Goal: Find specific page/section: Find specific page/section

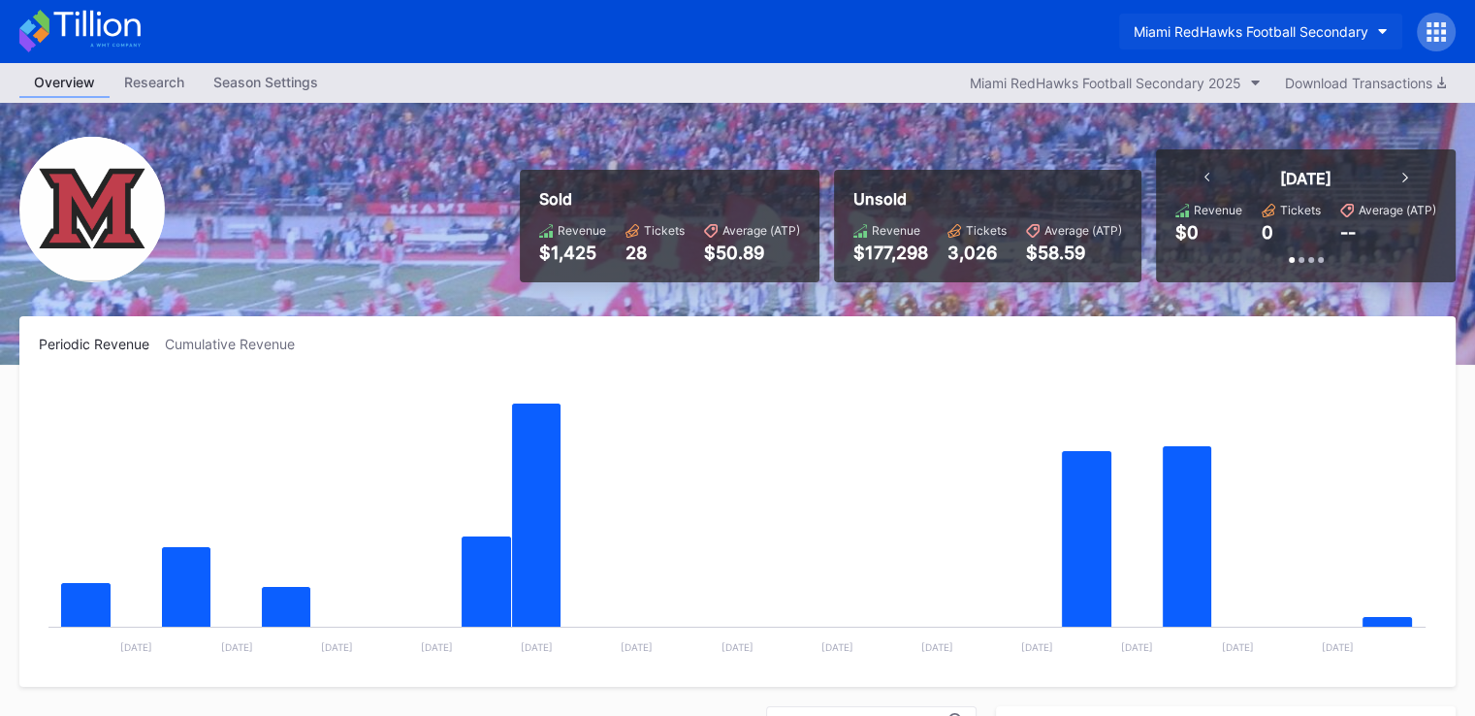
click at [1264, 31] on div "Miami RedHawks Football Secondary" at bounding box center [1251, 31] width 235 height 16
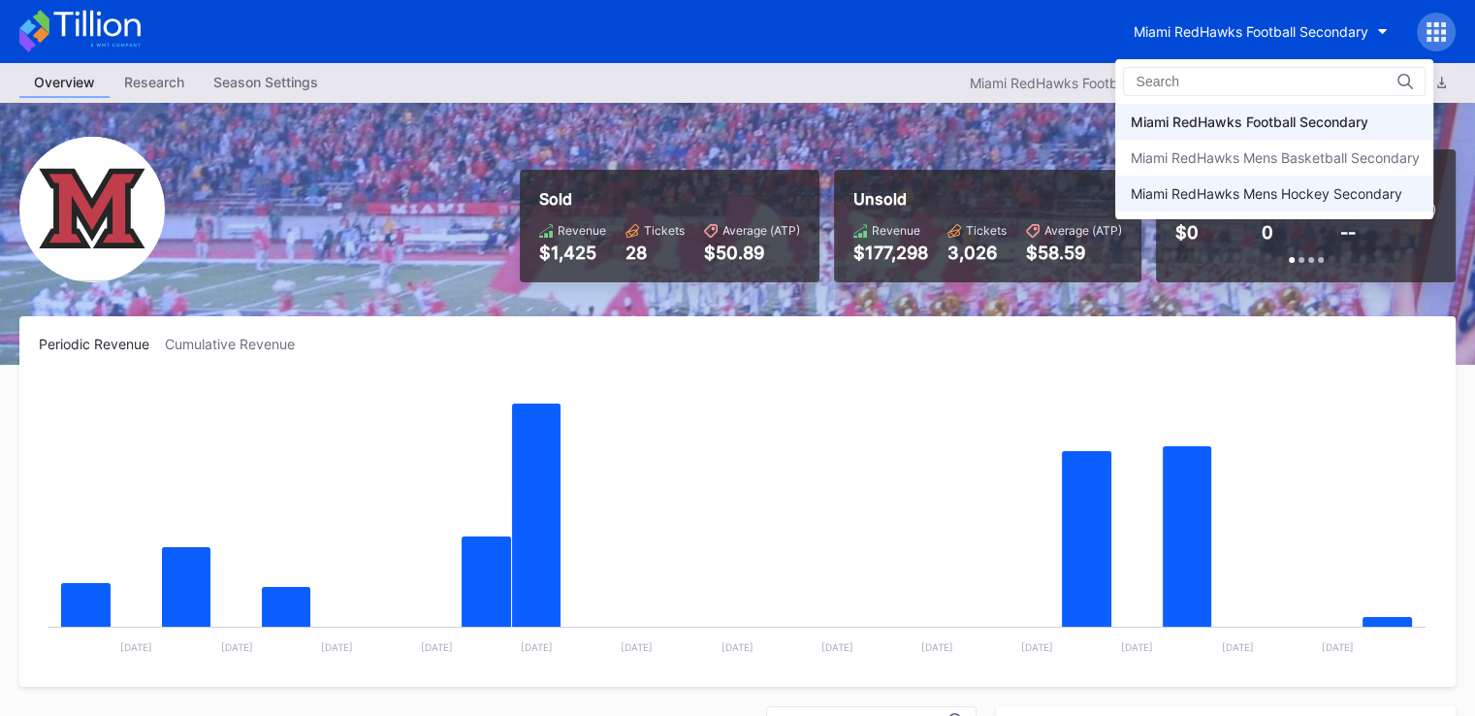
click at [1284, 198] on div "Miami RedHawks Mens Hockey Secondary" at bounding box center [1266, 193] width 272 height 16
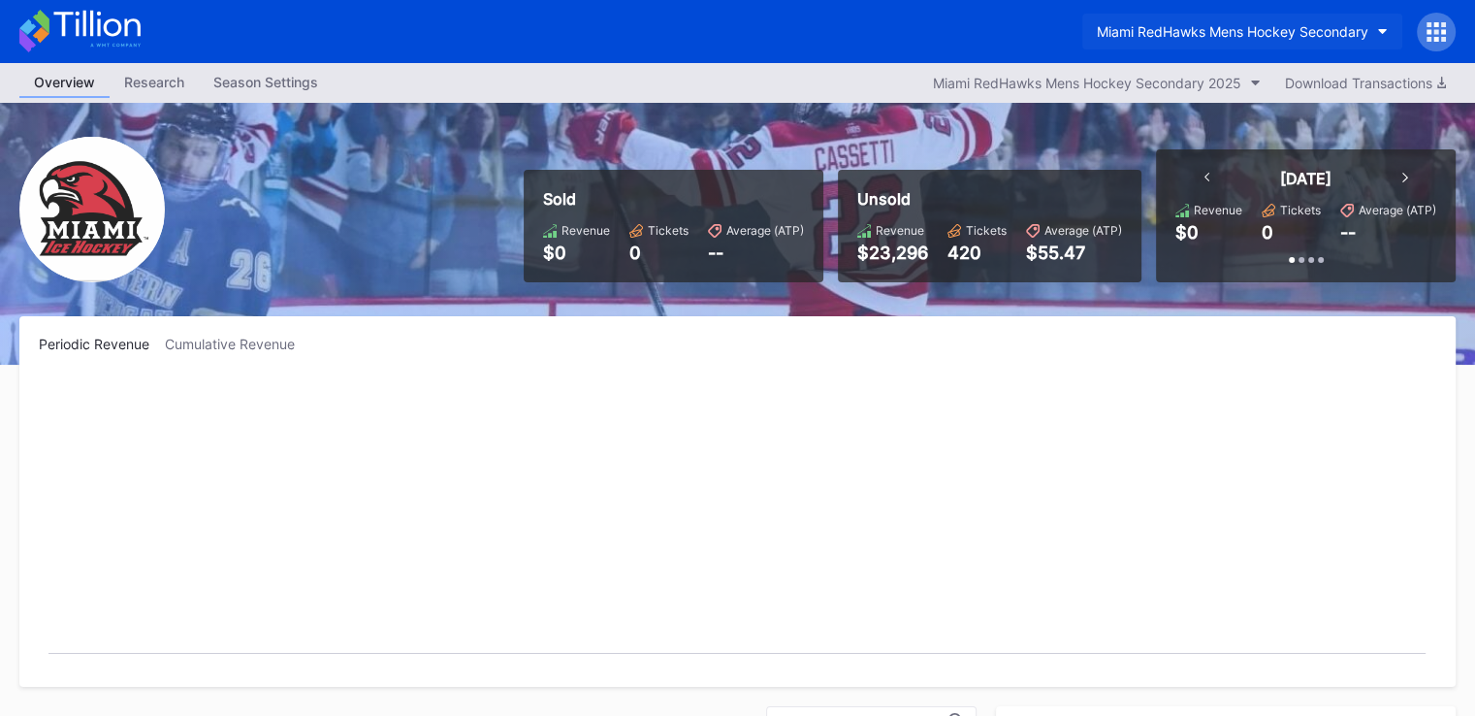
click at [1222, 30] on div "Miami RedHawks Mens Hockey Secondary" at bounding box center [1233, 31] width 272 height 16
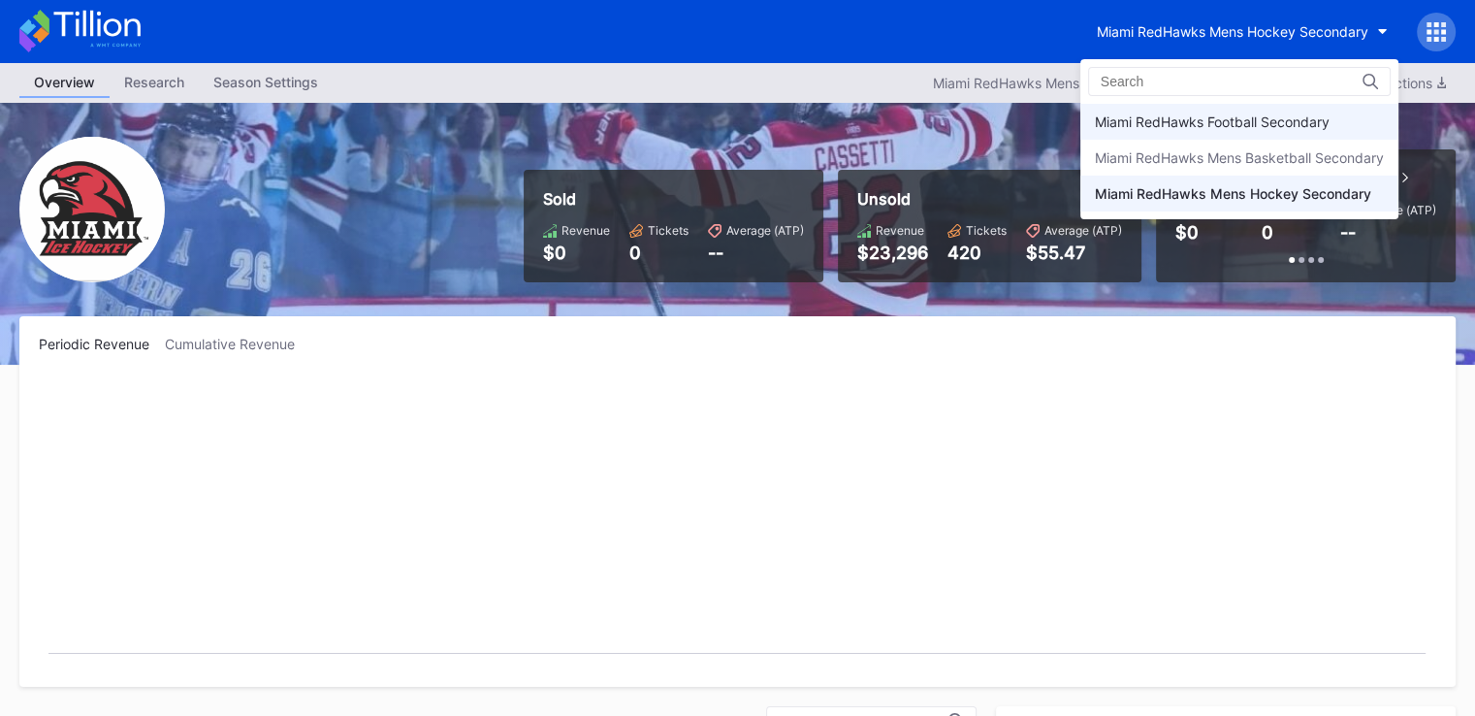
click at [1231, 125] on div "Miami RedHawks Football Secondary" at bounding box center [1212, 121] width 235 height 16
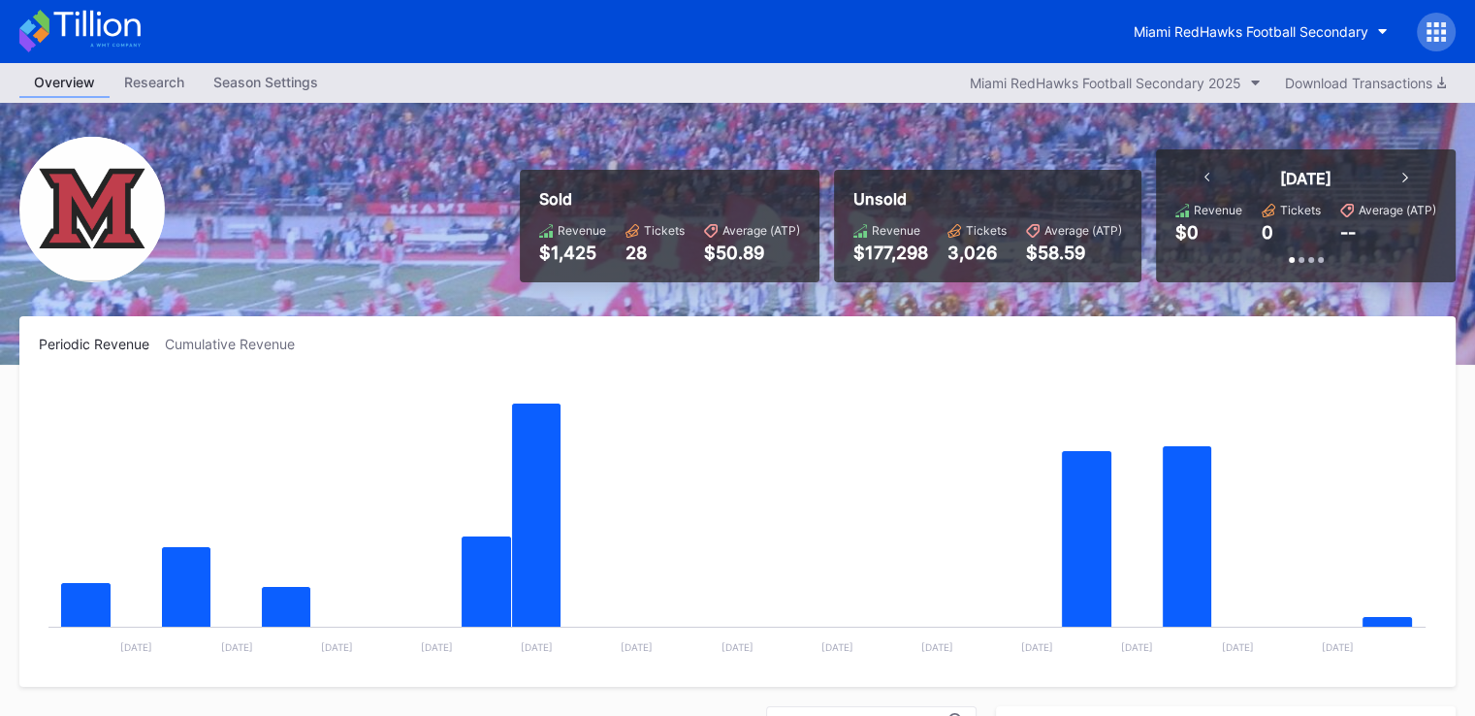
click at [559, 25] on div "Miami RedHawks Football Secondary" at bounding box center [737, 31] width 1475 height 63
click at [1216, 25] on div "Miami RedHawks Football Secondary" at bounding box center [1251, 31] width 235 height 16
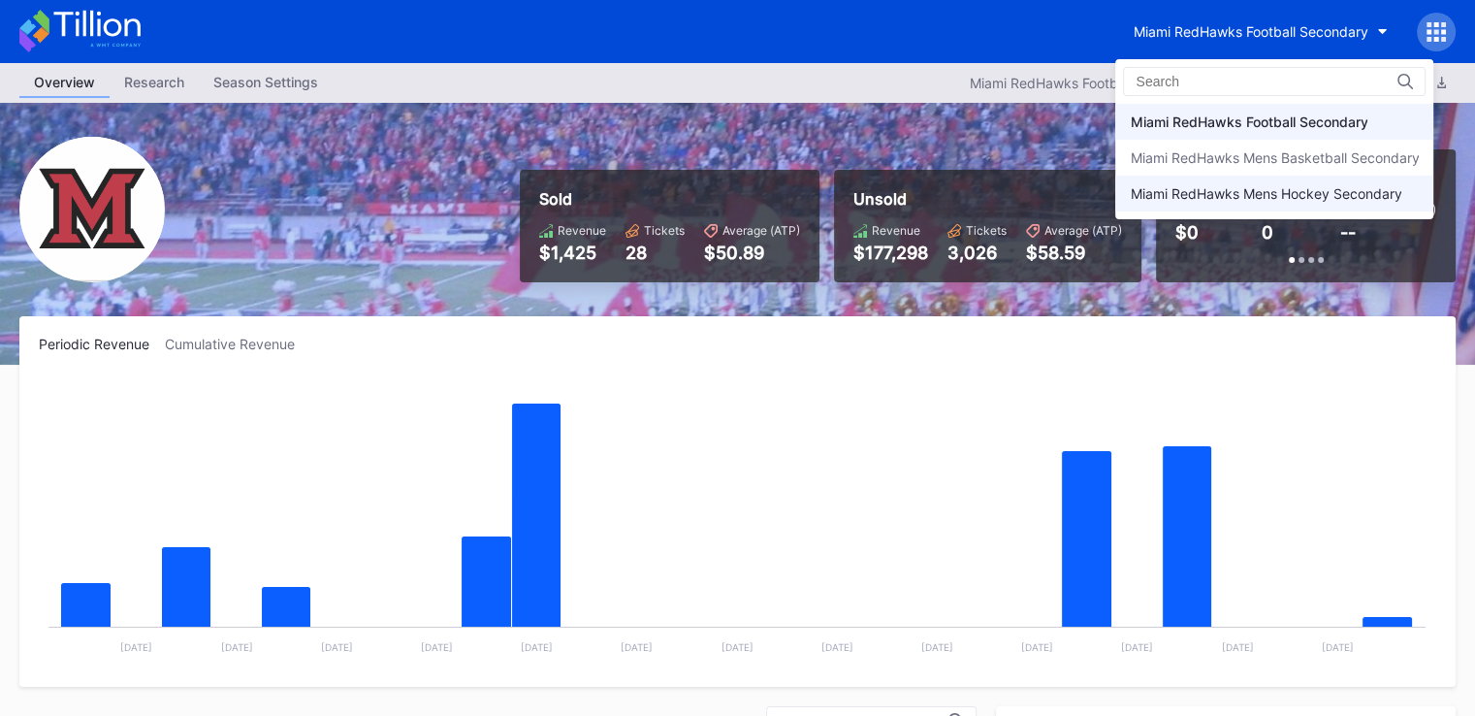
click at [1226, 187] on div "Miami RedHawks Mens Hockey Secondary" at bounding box center [1266, 193] width 272 height 16
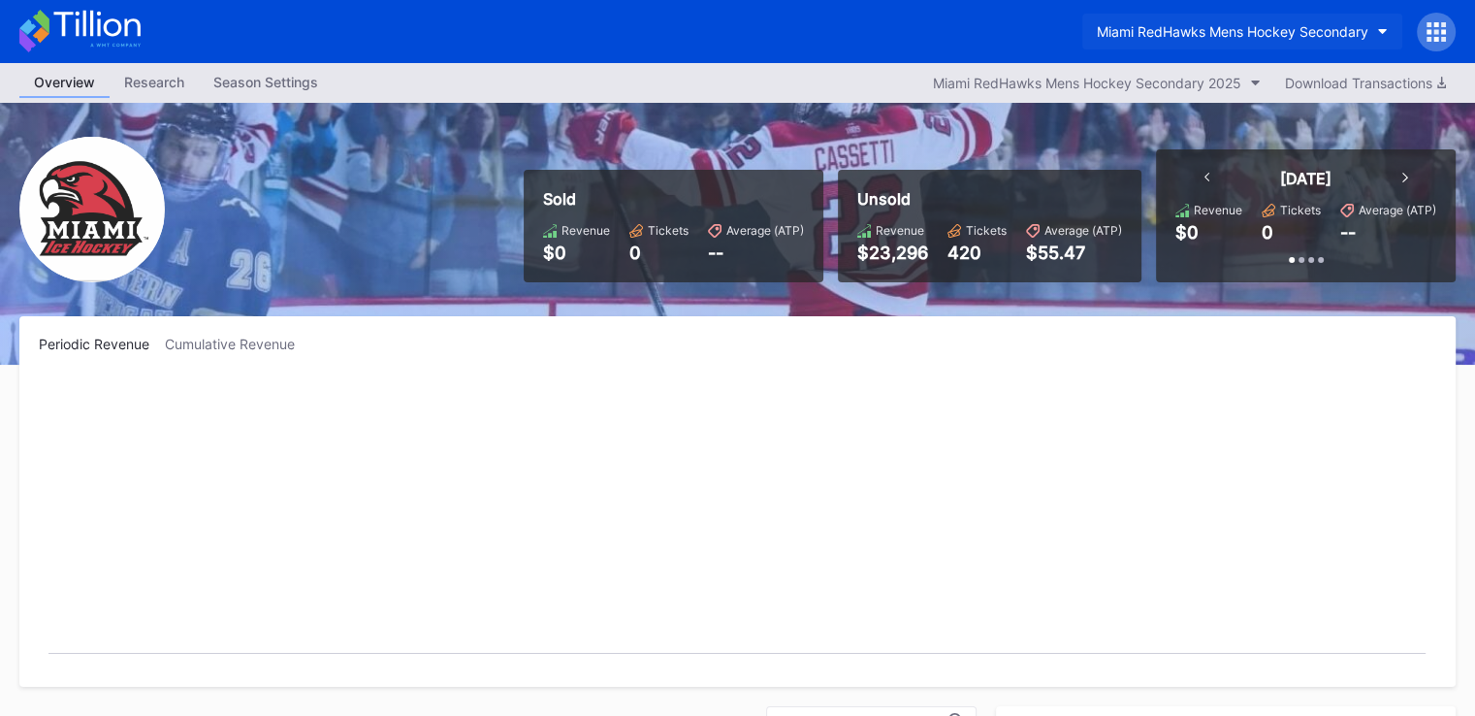
click at [1198, 44] on button "Miami RedHawks Mens Hockey Secondary" at bounding box center [1243, 32] width 320 height 36
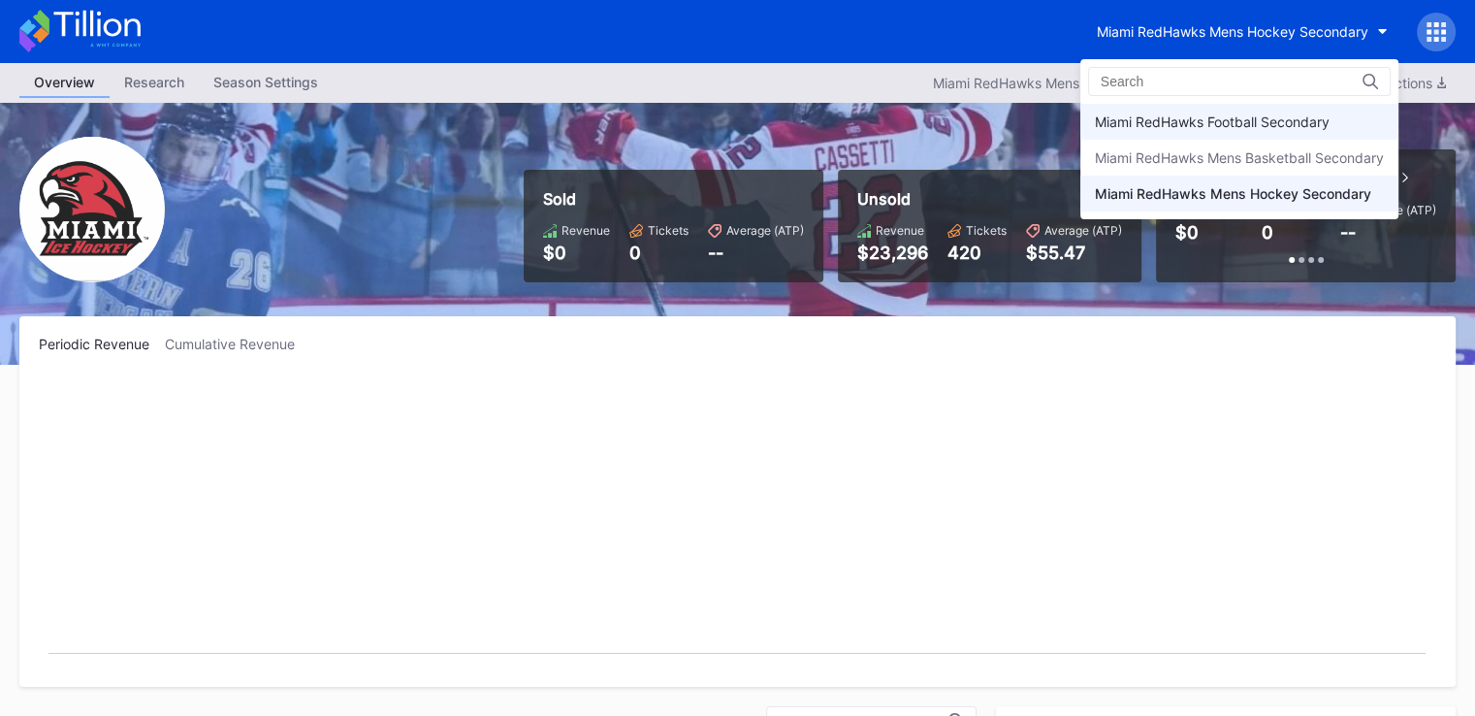
click at [1210, 117] on div "Miami RedHawks Football Secondary" at bounding box center [1212, 121] width 235 height 16
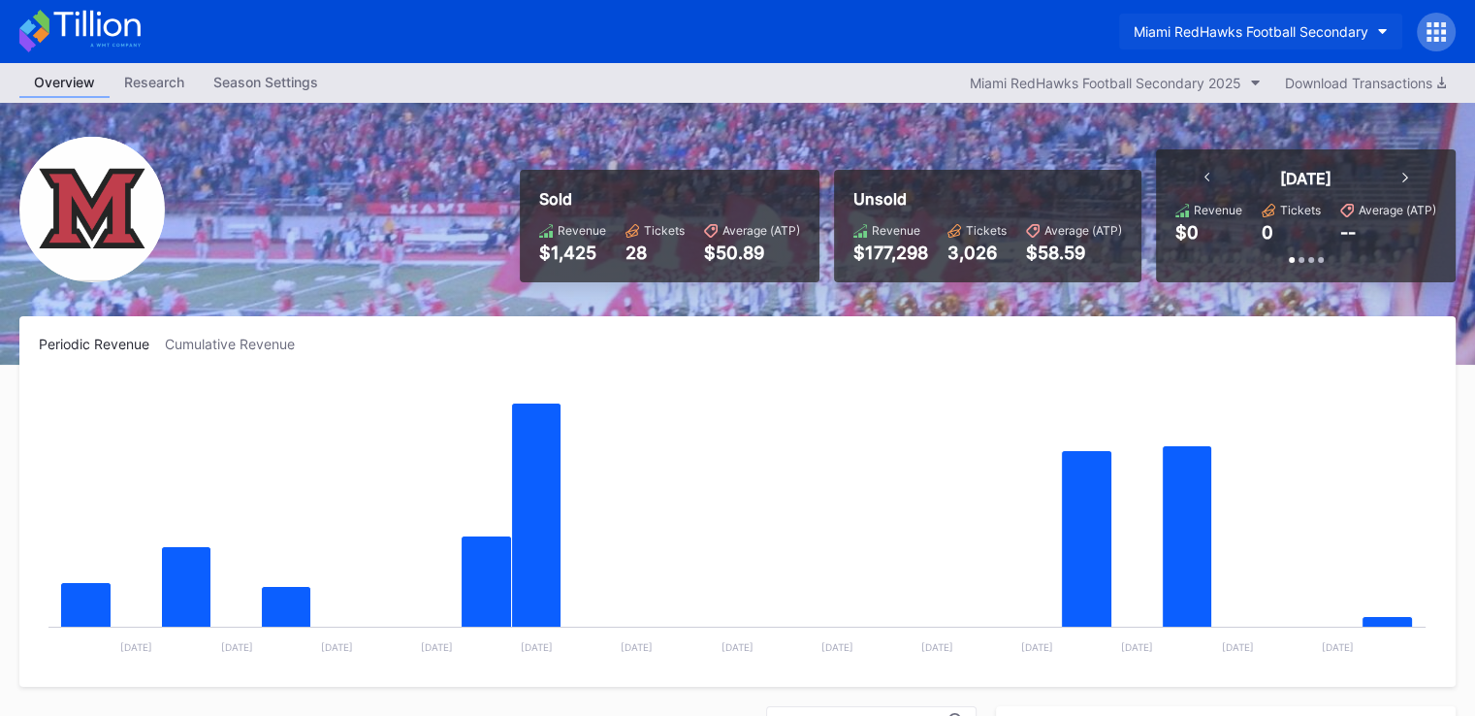
click at [1147, 33] on div "Miami RedHawks Football Secondary" at bounding box center [1251, 31] width 235 height 16
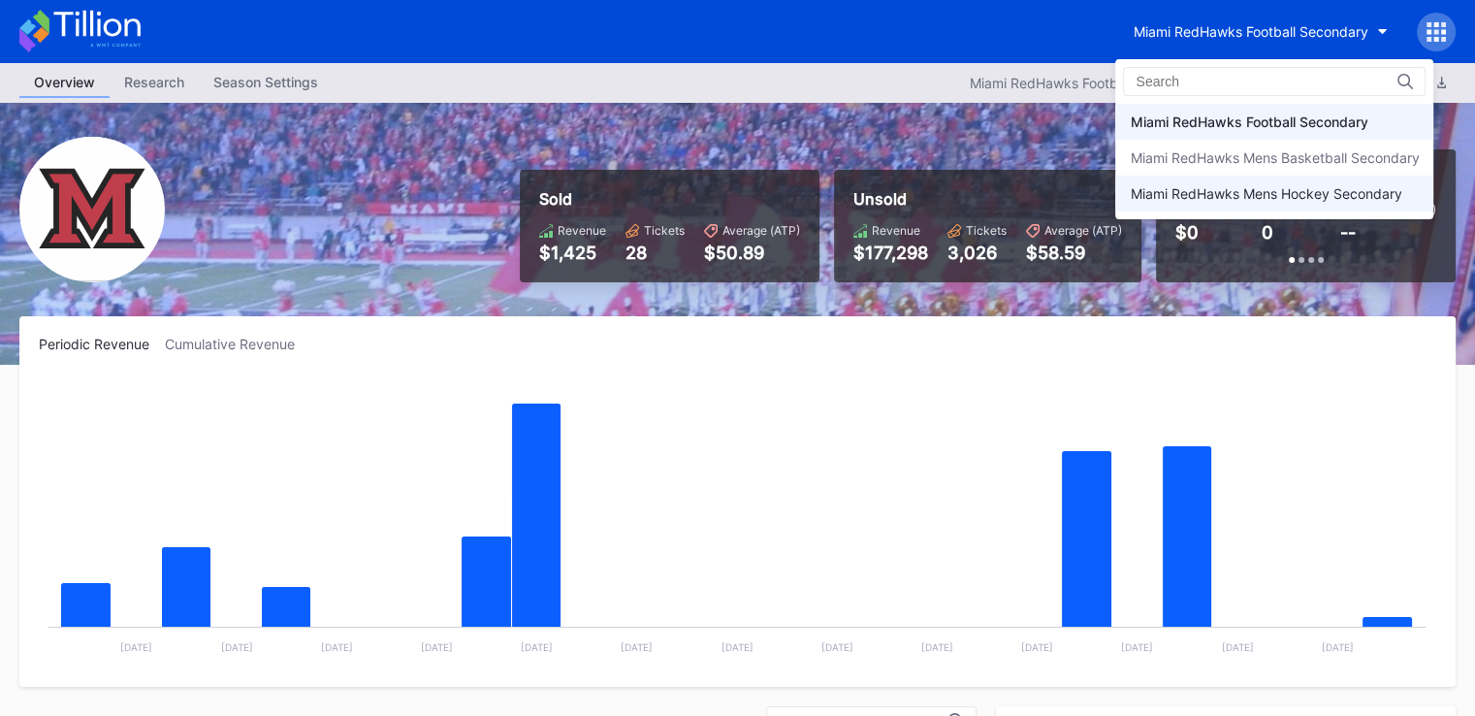
click at [1166, 183] on div "Miami RedHawks Mens Hockey Secondary" at bounding box center [1275, 194] width 318 height 36
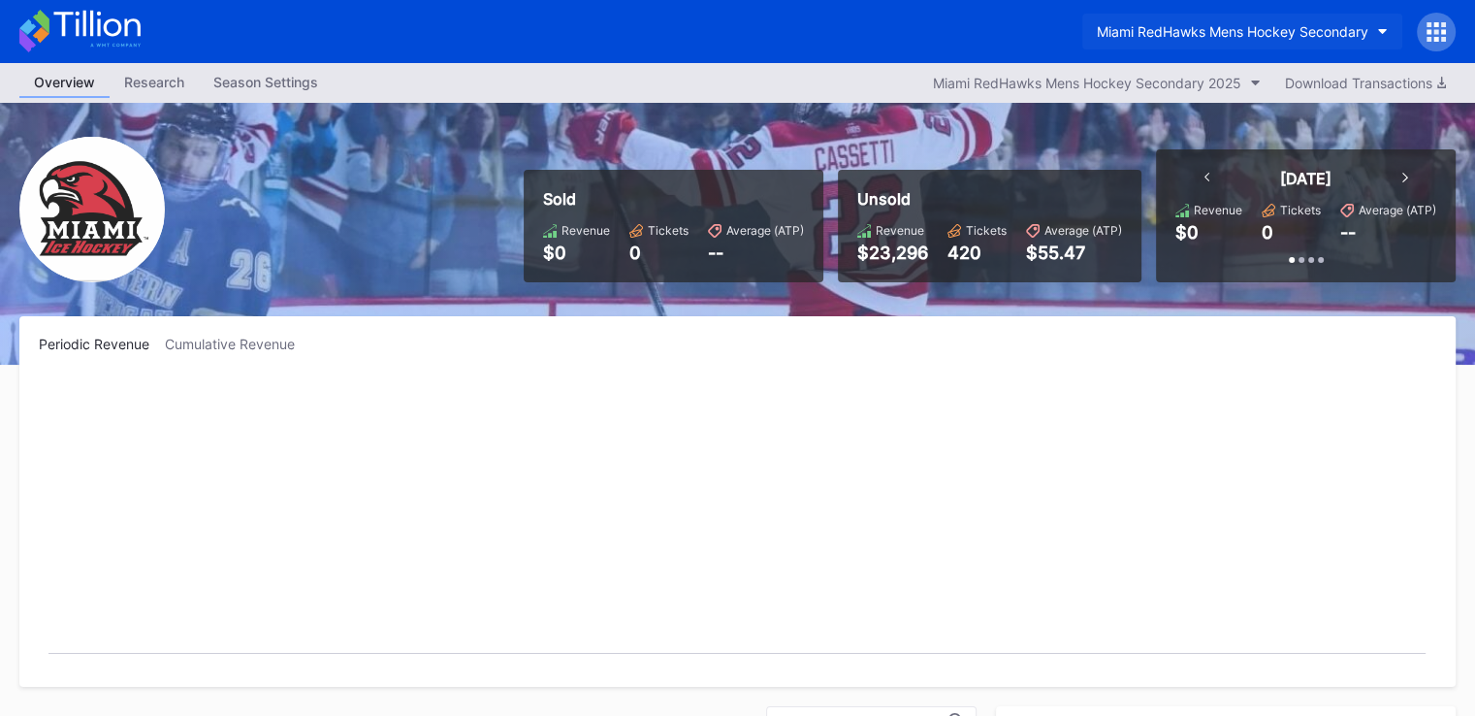
click at [1184, 38] on div "Miami RedHawks Mens Hockey Secondary" at bounding box center [1233, 31] width 272 height 16
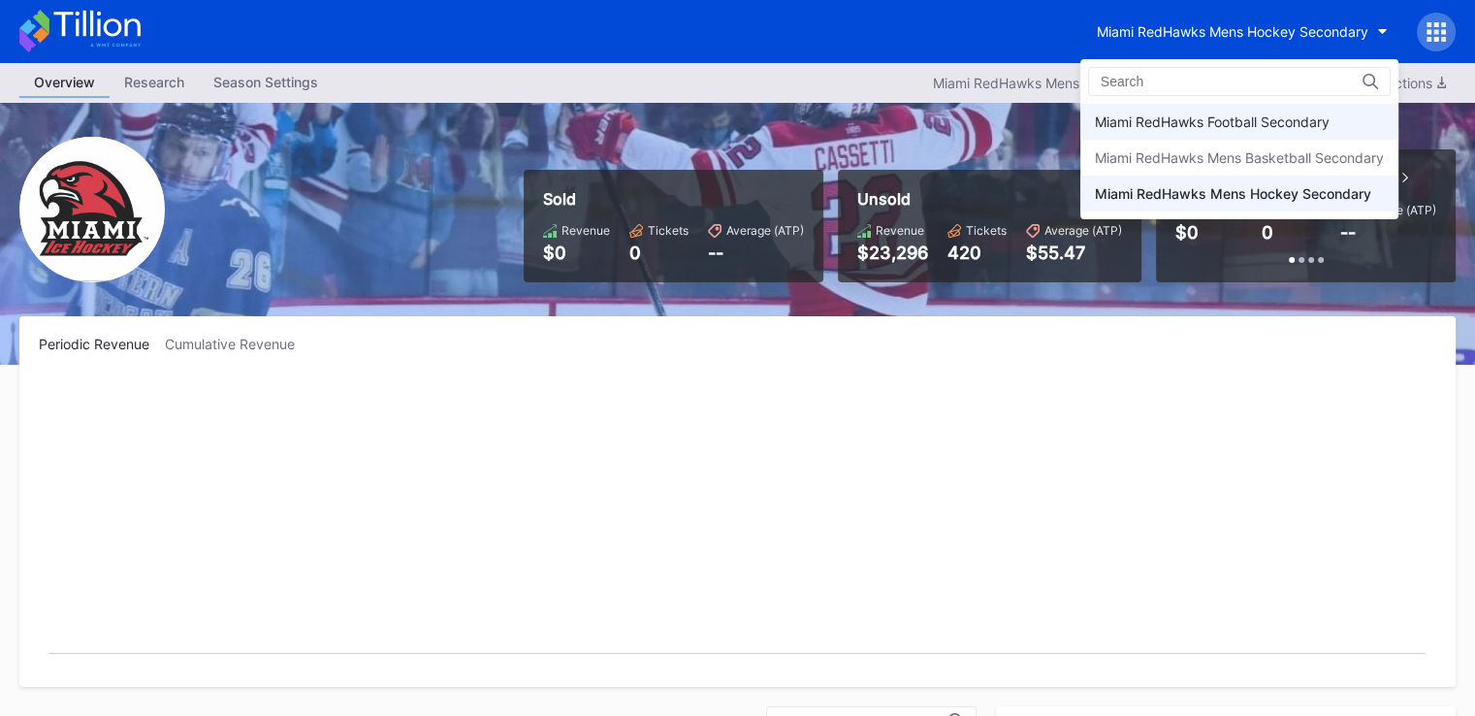
click at [1188, 121] on div "Miami RedHawks Football Secondary" at bounding box center [1212, 121] width 235 height 16
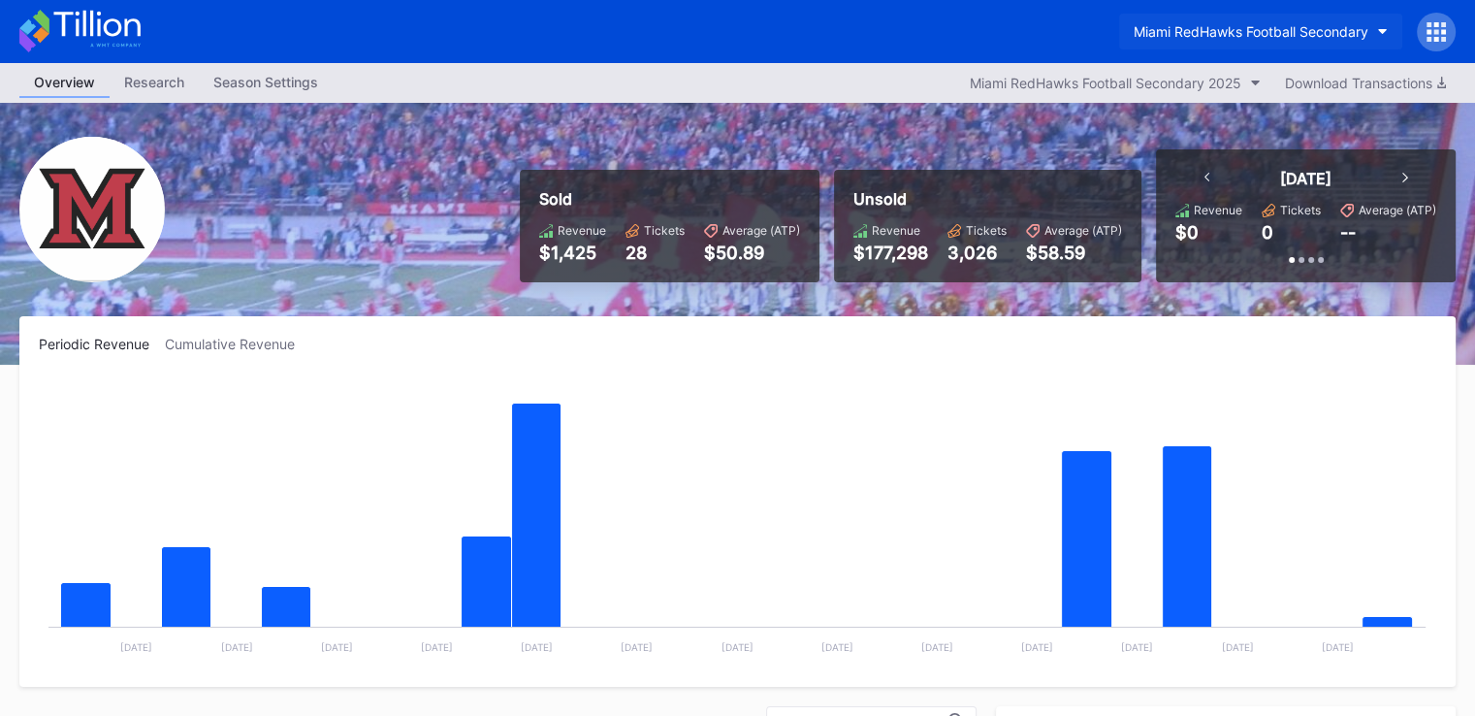
click at [1217, 41] on button "Miami RedHawks Football Secondary" at bounding box center [1260, 32] width 283 height 36
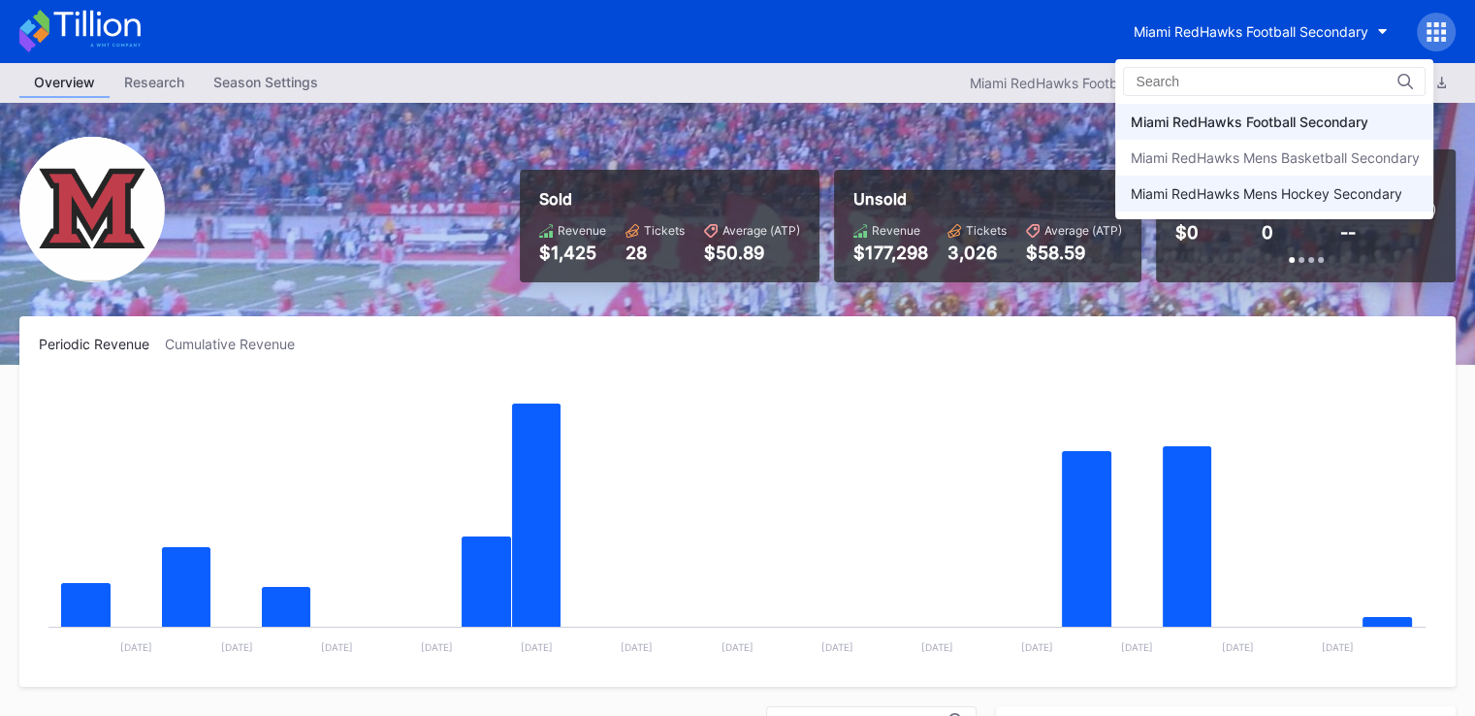
click at [1168, 206] on div "Miami RedHawks Mens Hockey Secondary" at bounding box center [1275, 194] width 318 height 36
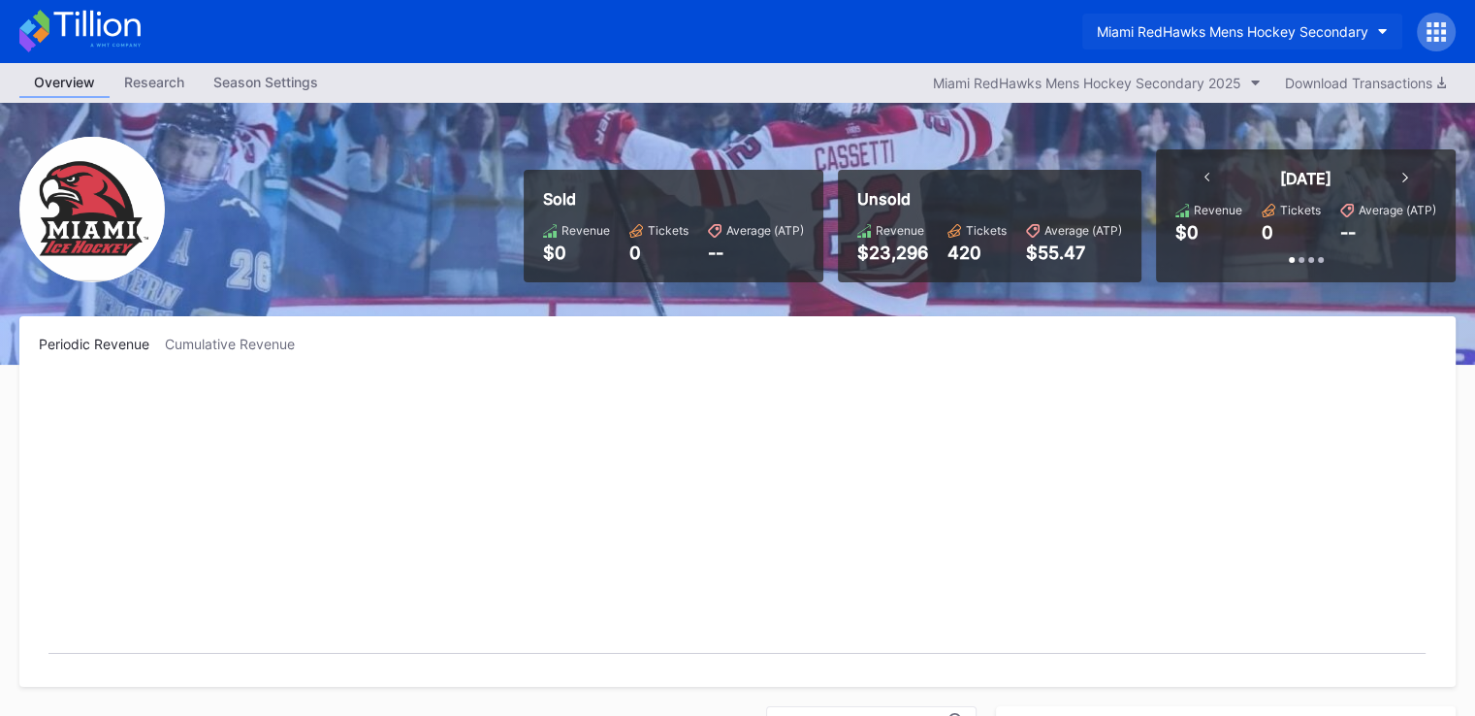
click at [1184, 38] on div "Miami RedHawks Mens Hockey Secondary" at bounding box center [1233, 31] width 272 height 16
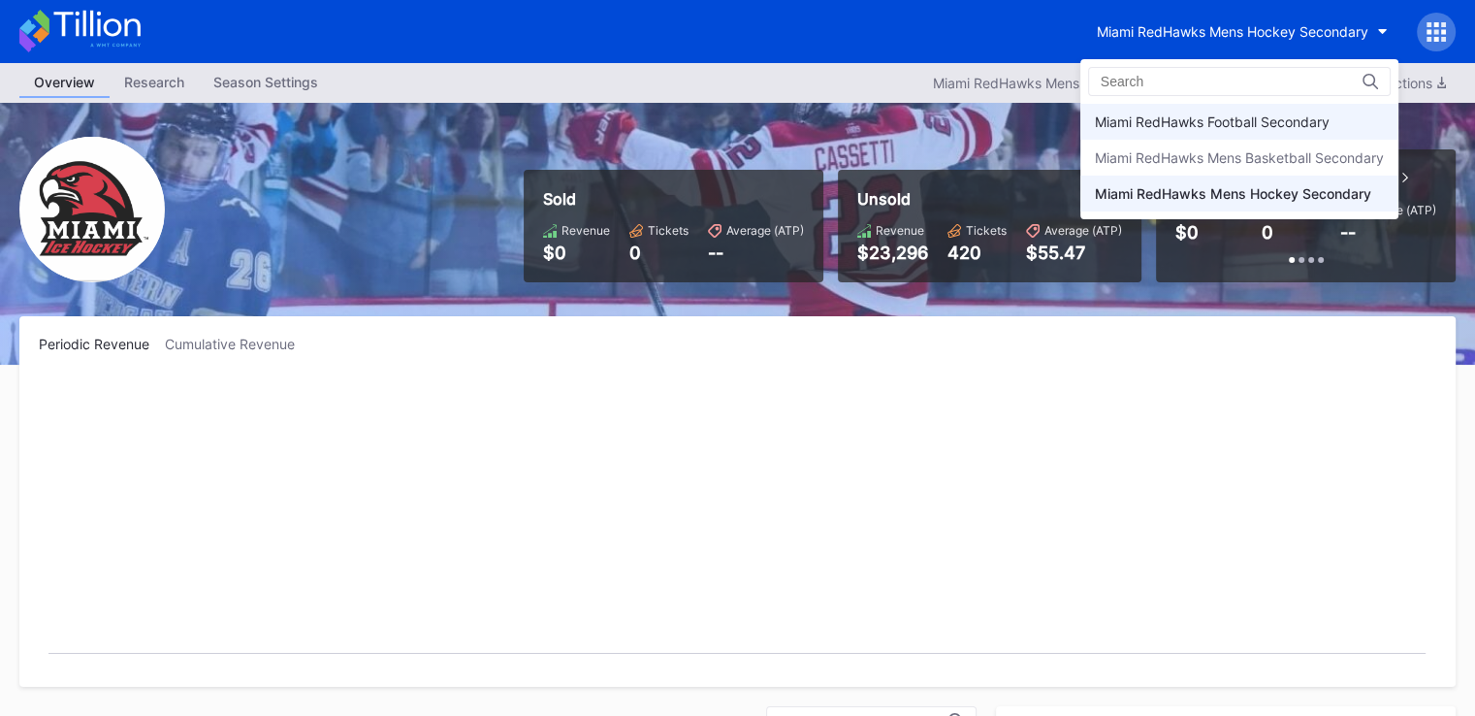
click at [1200, 121] on div "Miami RedHawks Football Secondary" at bounding box center [1212, 121] width 235 height 16
